Goal: Information Seeking & Learning: Find specific fact

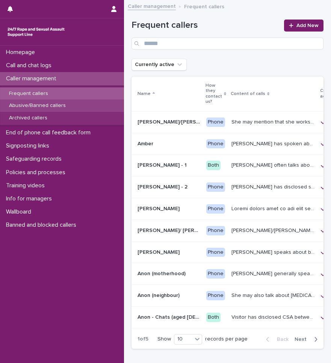
click at [42, 104] on p "Abusive/Banned callers" at bounding box center [37, 105] width 69 height 6
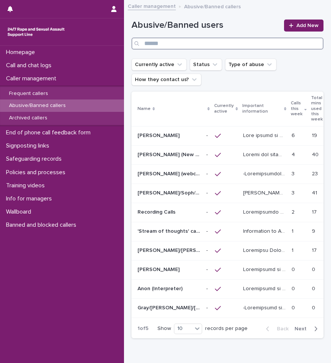
click at [248, 43] on input "Search" at bounding box center [227, 44] width 192 height 12
type input "*"
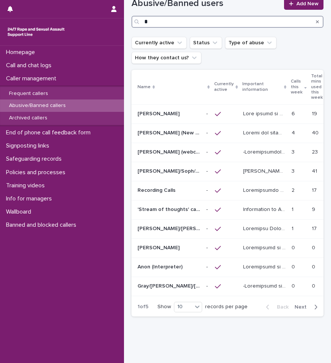
scroll to position [8, 0]
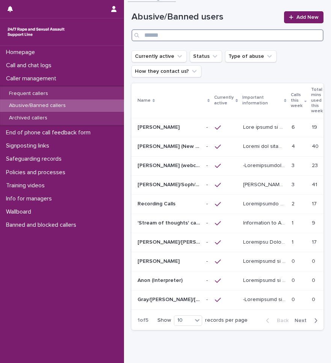
type input "*"
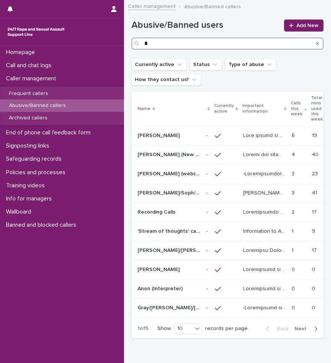
type input "*"
